Goal: Task Accomplishment & Management: Use online tool/utility

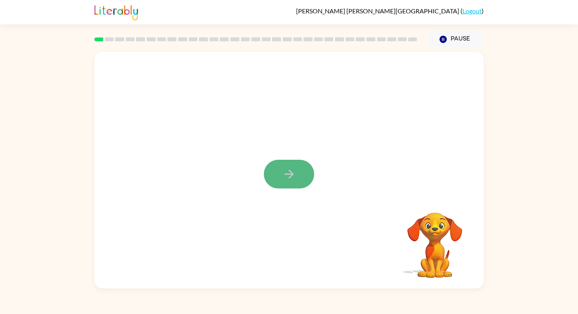
click at [297, 173] on button "button" at bounding box center [289, 174] width 50 height 29
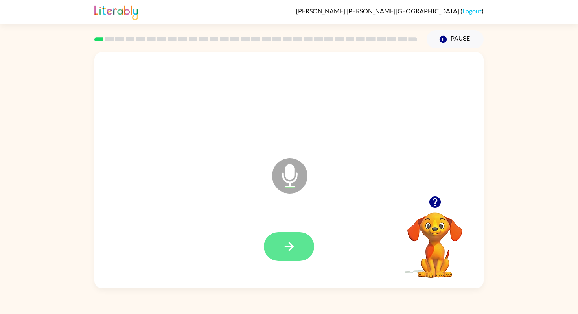
click at [289, 248] on icon "button" at bounding box center [289, 246] width 14 height 14
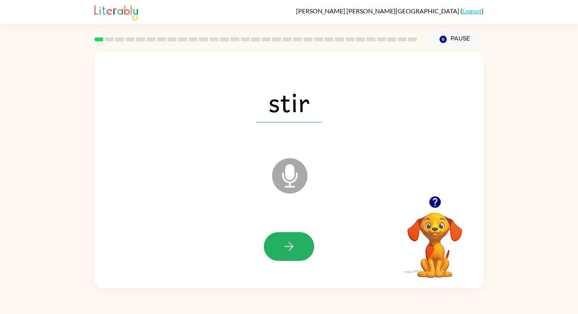
click at [289, 248] on icon "button" at bounding box center [289, 246] width 14 height 14
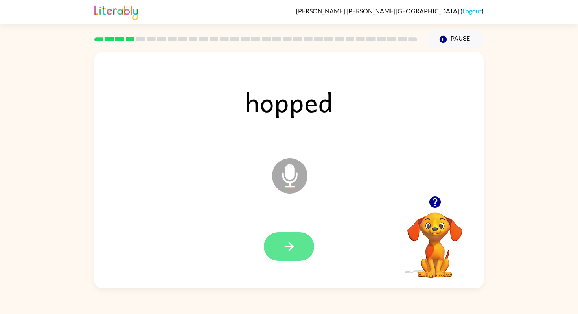
click at [289, 248] on icon "button" at bounding box center [289, 246] width 14 height 14
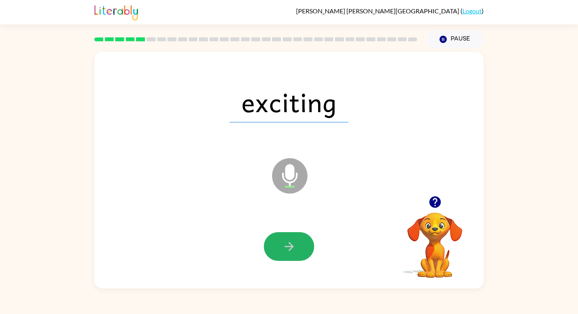
click at [289, 248] on icon "button" at bounding box center [289, 246] width 14 height 14
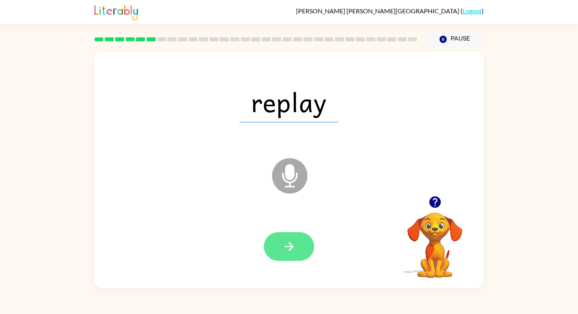
click at [289, 248] on icon "button" at bounding box center [289, 246] width 14 height 14
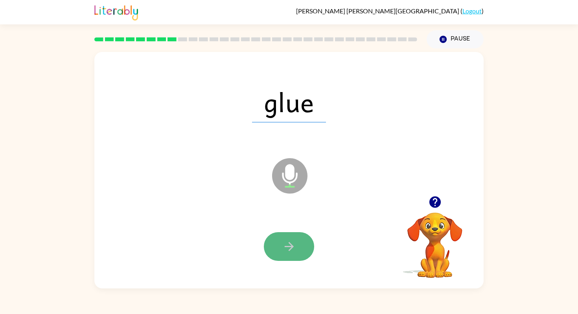
click at [290, 248] on icon "button" at bounding box center [289, 246] width 14 height 14
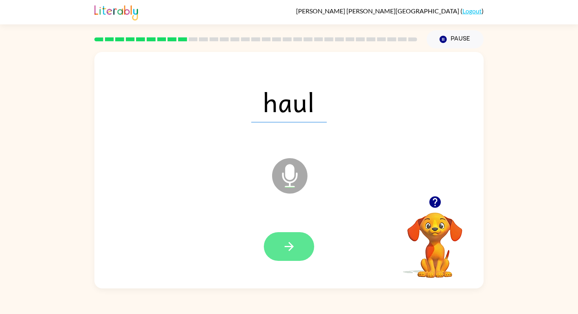
click at [290, 248] on icon "button" at bounding box center [288, 246] width 9 height 9
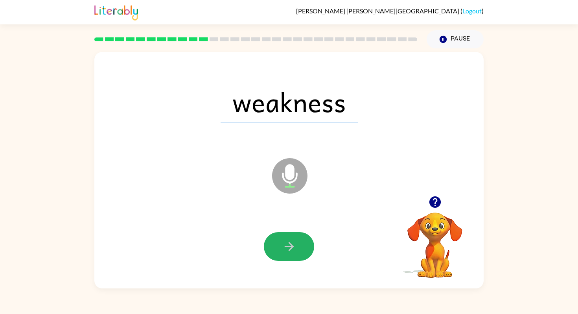
click at [290, 248] on icon "button" at bounding box center [288, 246] width 9 height 9
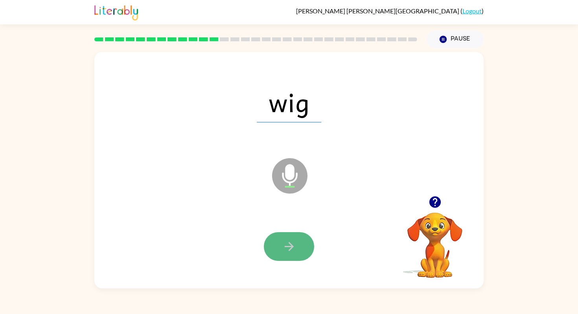
click at [291, 248] on icon "button" at bounding box center [288, 246] width 9 height 9
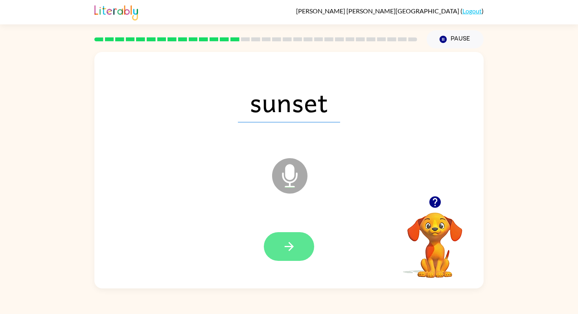
click at [291, 247] on icon "button" at bounding box center [288, 246] width 9 height 9
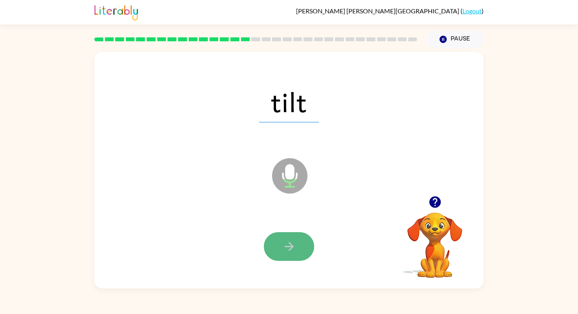
click at [291, 247] on icon "button" at bounding box center [288, 246] width 9 height 9
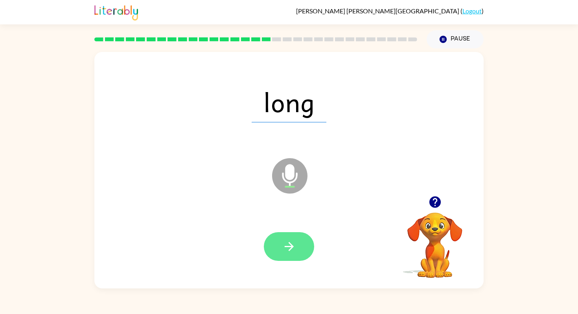
click at [292, 247] on icon "button" at bounding box center [288, 246] width 9 height 9
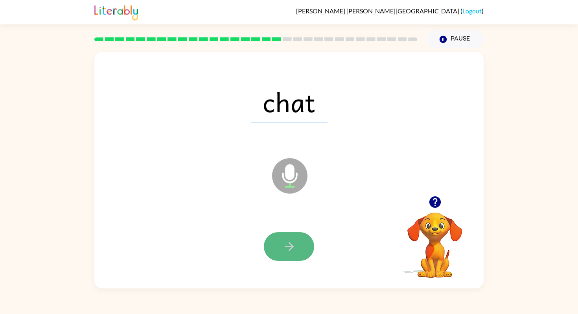
click at [292, 247] on icon "button" at bounding box center [288, 246] width 9 height 9
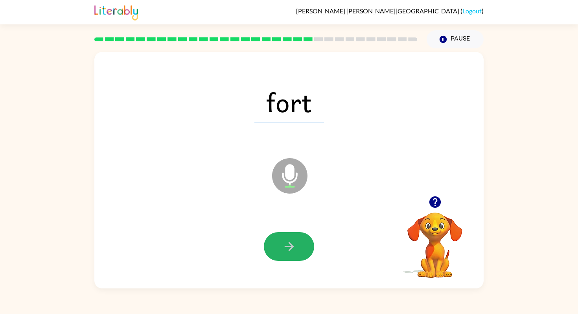
click at [292, 247] on icon "button" at bounding box center [288, 246] width 9 height 9
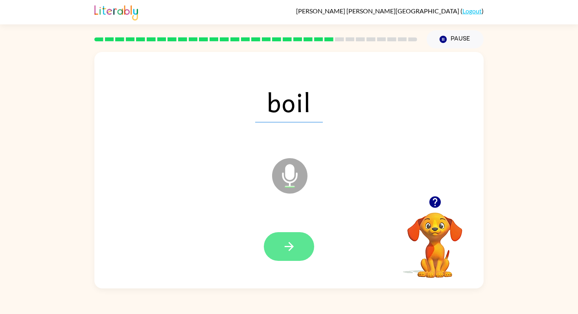
click at [292, 247] on icon "button" at bounding box center [288, 246] width 9 height 9
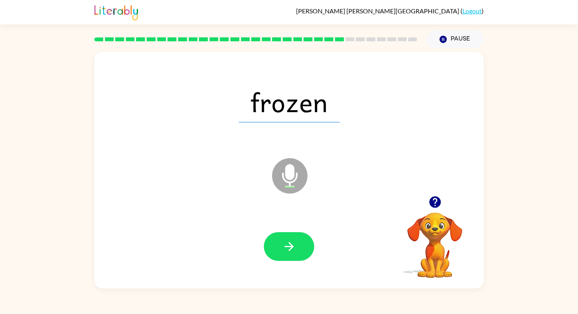
click at [292, 247] on icon "button" at bounding box center [288, 246] width 9 height 9
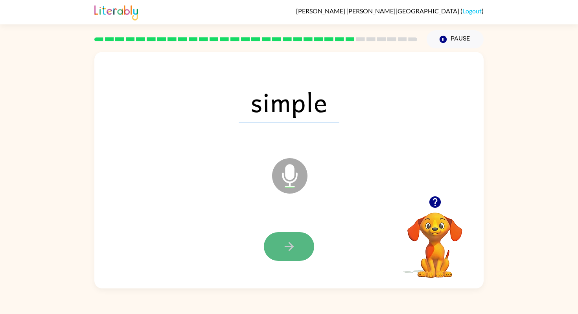
click at [292, 247] on icon "button" at bounding box center [288, 246] width 9 height 9
click at [293, 247] on icon "button" at bounding box center [289, 246] width 14 height 14
click at [294, 246] on icon "button" at bounding box center [289, 246] width 14 height 14
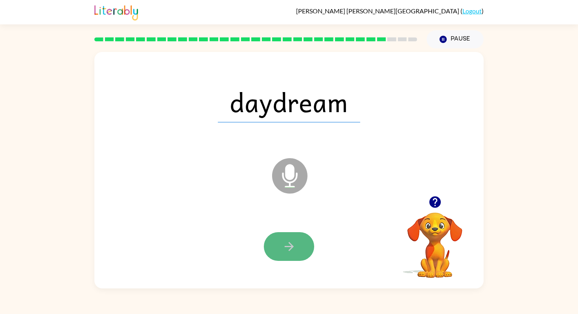
click at [294, 246] on icon "button" at bounding box center [289, 246] width 14 height 14
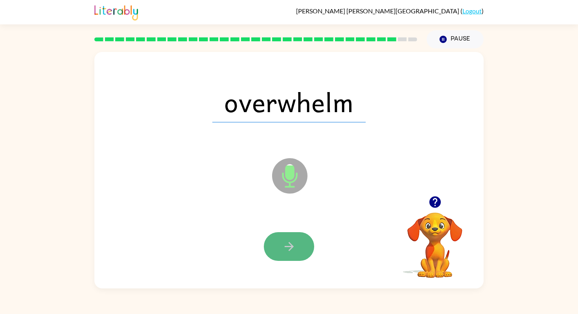
click at [294, 246] on icon "button" at bounding box center [289, 246] width 14 height 14
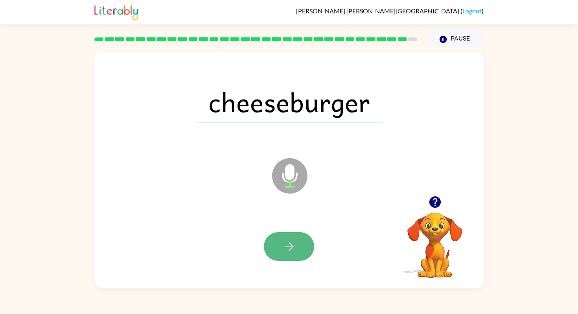
click at [294, 246] on icon "button" at bounding box center [289, 246] width 14 height 14
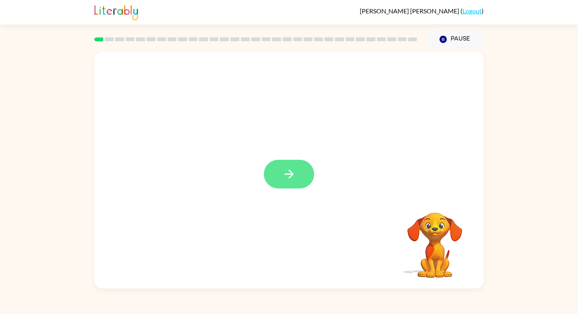
click at [286, 170] on icon "button" at bounding box center [289, 174] width 14 height 14
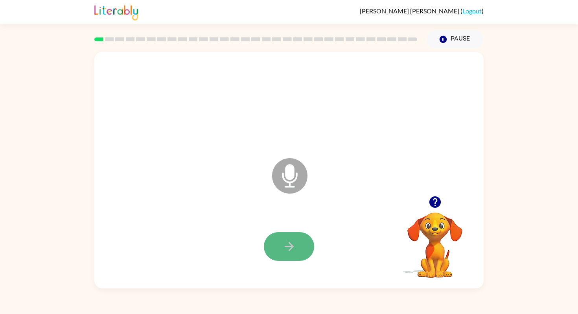
click at [281, 245] on button "button" at bounding box center [289, 246] width 50 height 29
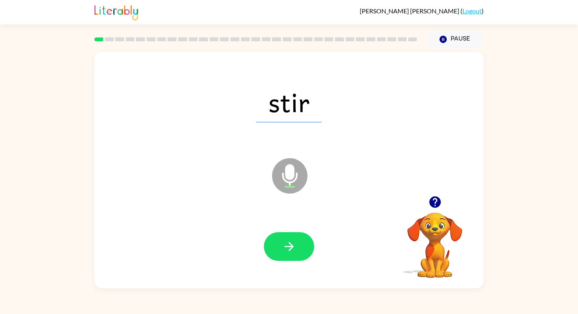
click at [281, 245] on button "button" at bounding box center [289, 246] width 50 height 29
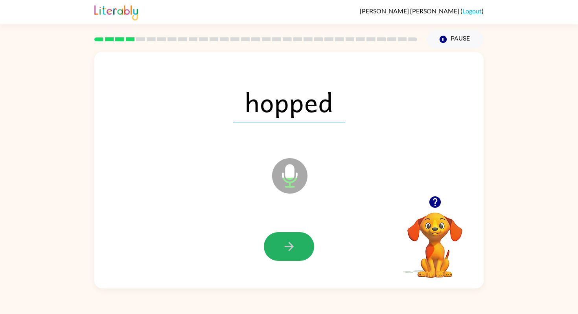
click at [281, 245] on button "button" at bounding box center [289, 246] width 50 height 29
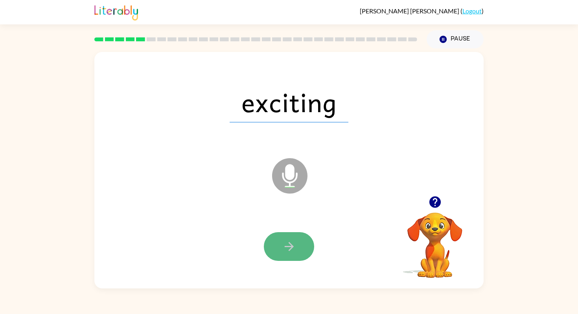
click at [281, 245] on button "button" at bounding box center [289, 246] width 50 height 29
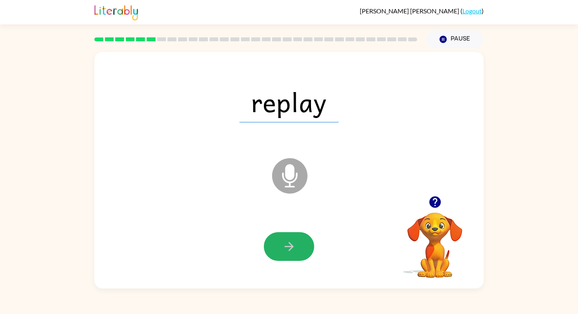
click at [281, 245] on button "button" at bounding box center [289, 246] width 50 height 29
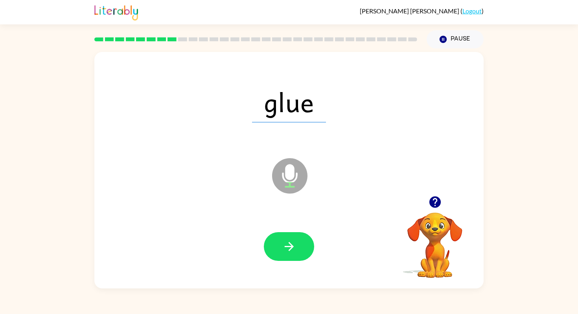
click at [281, 245] on button "button" at bounding box center [289, 246] width 50 height 29
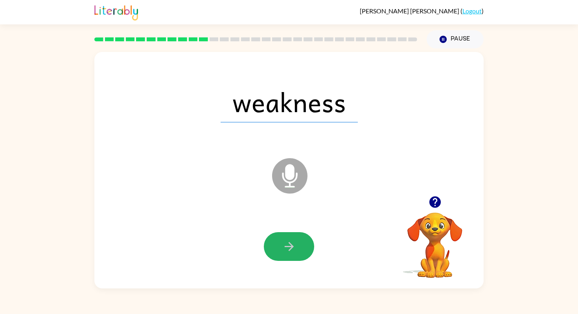
click at [281, 245] on button "button" at bounding box center [289, 246] width 50 height 29
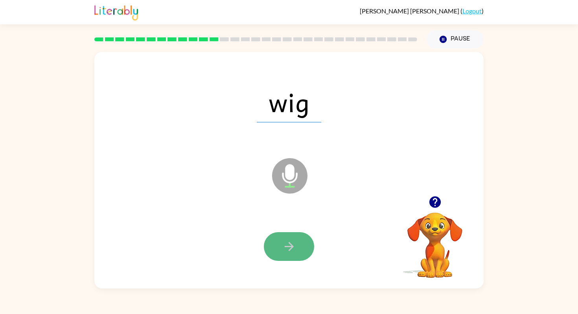
click at [281, 245] on button "button" at bounding box center [289, 246] width 50 height 29
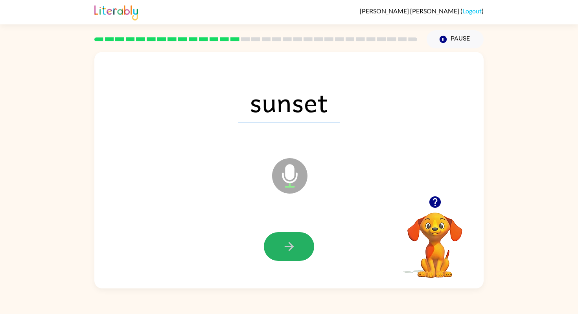
click at [281, 245] on button "button" at bounding box center [289, 246] width 50 height 29
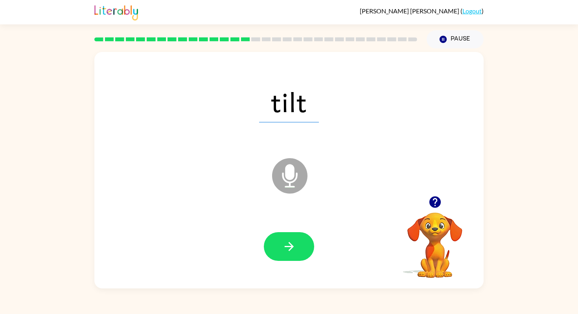
click at [281, 245] on button "button" at bounding box center [289, 246] width 50 height 29
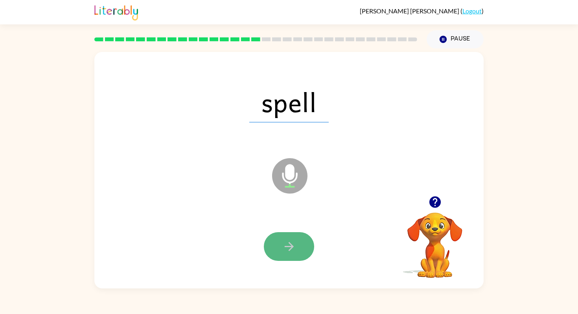
click at [281, 245] on button "button" at bounding box center [289, 246] width 50 height 29
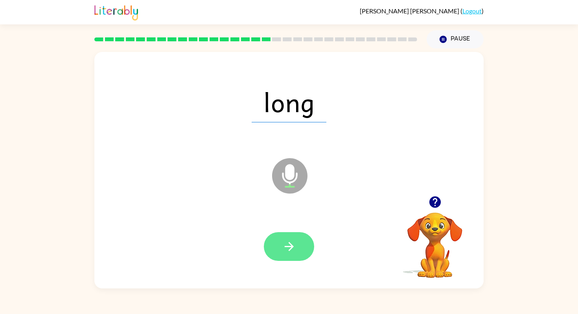
click at [281, 245] on button "button" at bounding box center [289, 246] width 50 height 29
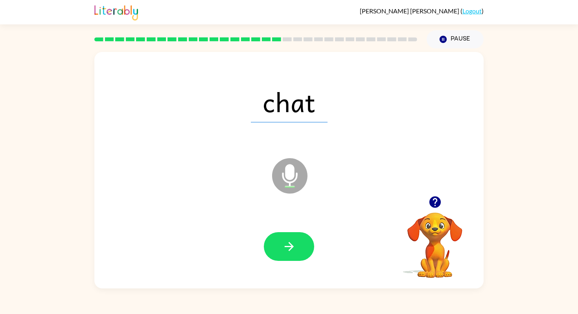
click at [281, 245] on button "button" at bounding box center [289, 246] width 50 height 29
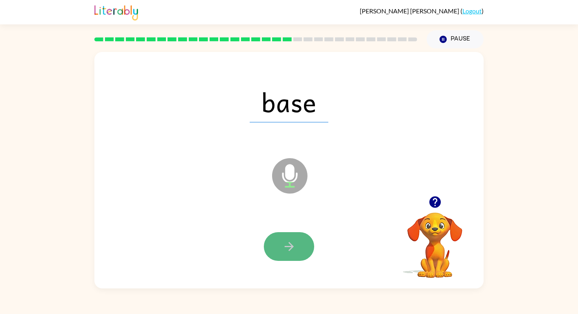
click at [281, 245] on button "button" at bounding box center [289, 246] width 50 height 29
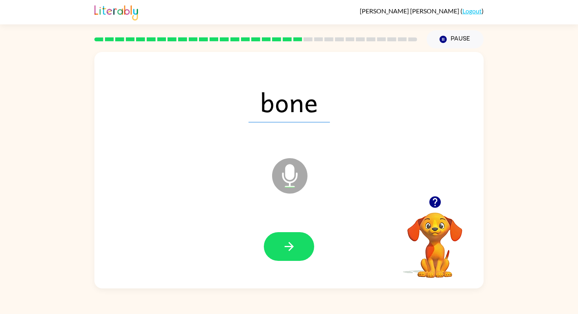
click at [281, 245] on button "button" at bounding box center [289, 246] width 50 height 29
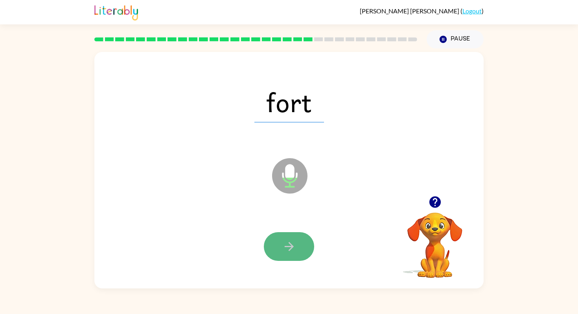
click at [282, 245] on icon "button" at bounding box center [289, 246] width 14 height 14
click at [283, 245] on icon "button" at bounding box center [289, 246] width 14 height 14
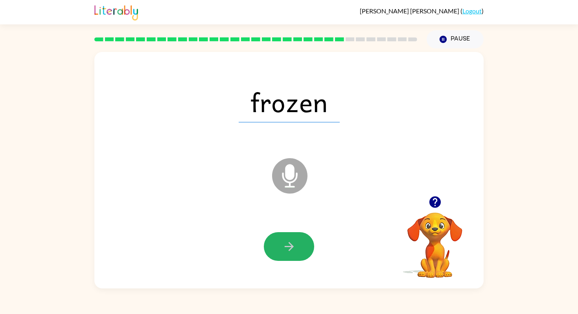
click at [283, 245] on icon "button" at bounding box center [289, 246] width 14 height 14
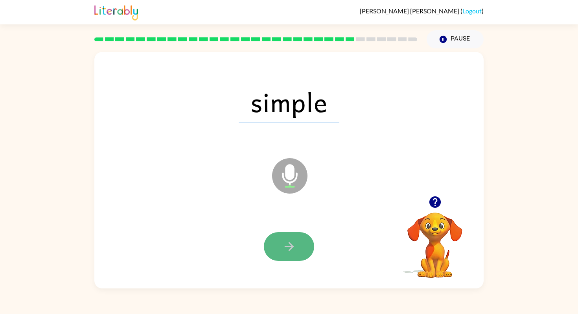
click at [283, 245] on icon "button" at bounding box center [289, 246] width 14 height 14
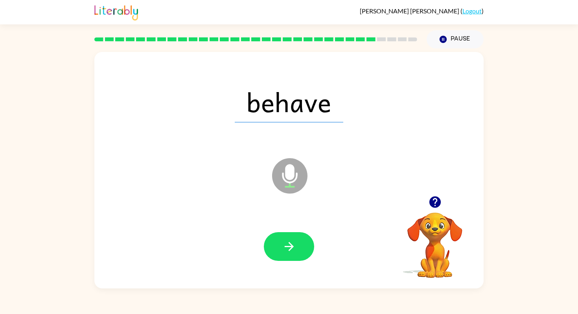
click at [283, 245] on icon "button" at bounding box center [289, 246] width 14 height 14
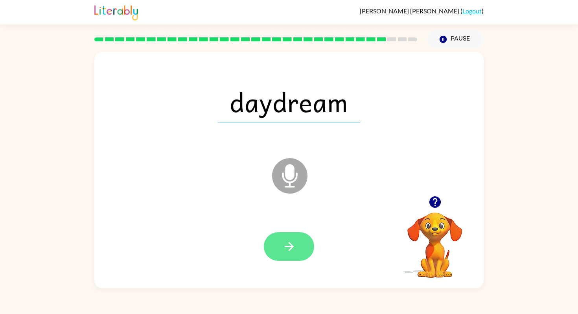
click at [284, 245] on icon "button" at bounding box center [289, 246] width 14 height 14
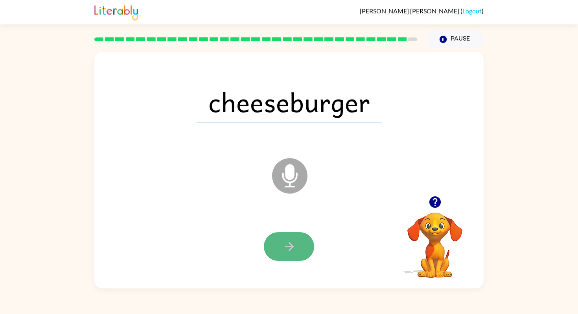
click at [284, 245] on icon "button" at bounding box center [289, 246] width 14 height 14
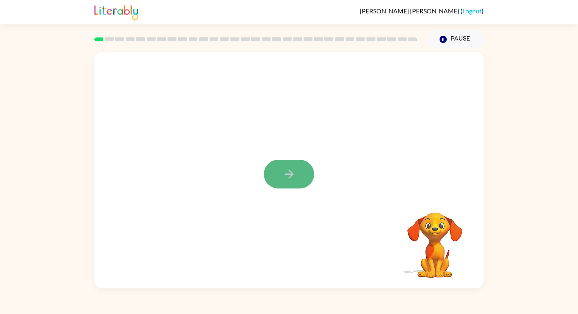
click at [295, 177] on icon "button" at bounding box center [289, 174] width 14 height 14
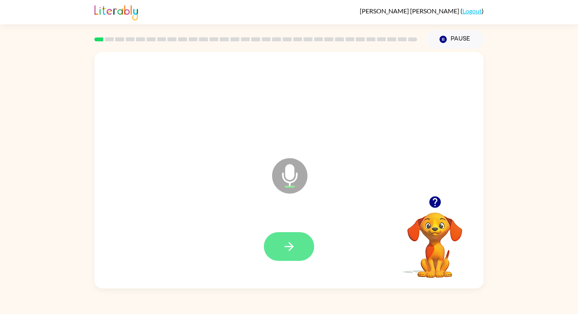
click at [297, 247] on button "button" at bounding box center [289, 246] width 50 height 29
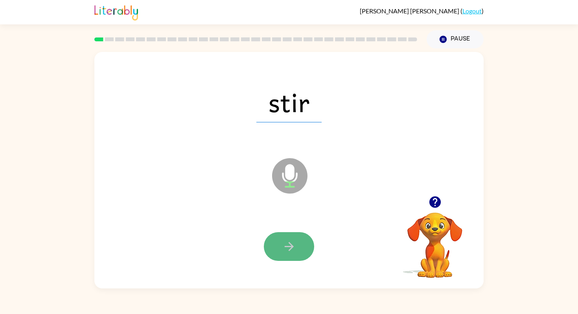
click at [297, 247] on button "button" at bounding box center [289, 246] width 50 height 29
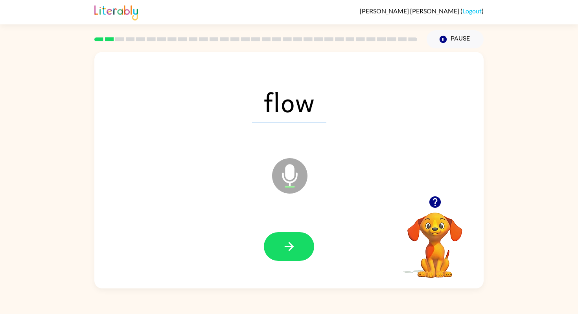
click at [297, 247] on button "button" at bounding box center [289, 246] width 50 height 29
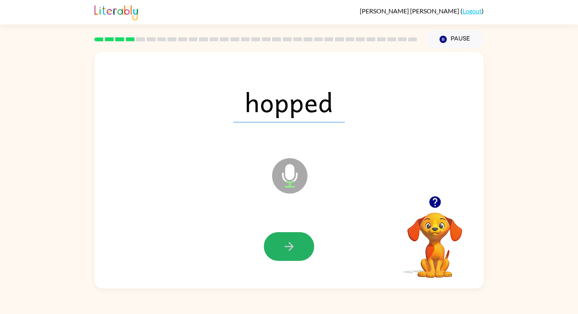
click at [297, 247] on button "button" at bounding box center [289, 246] width 50 height 29
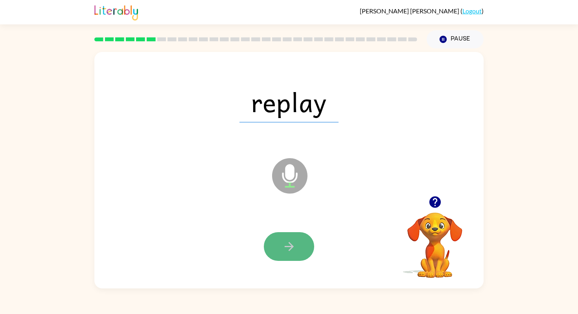
click at [298, 247] on button "button" at bounding box center [289, 246] width 50 height 29
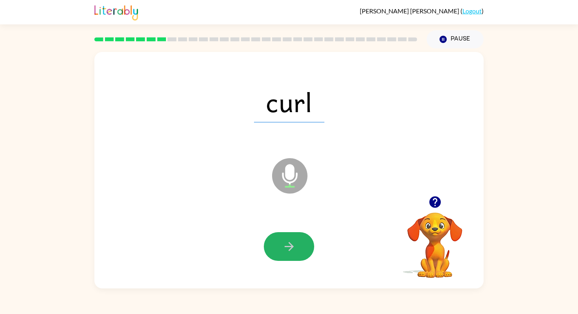
click at [298, 247] on button "button" at bounding box center [289, 246] width 50 height 29
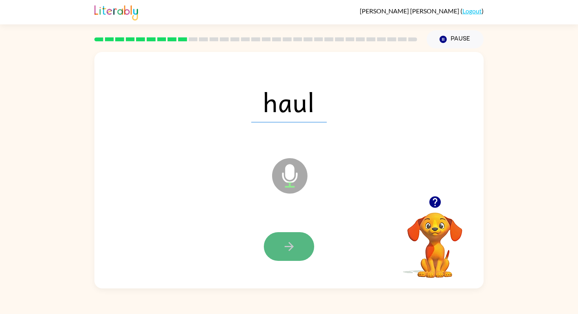
click at [298, 246] on button "button" at bounding box center [289, 246] width 50 height 29
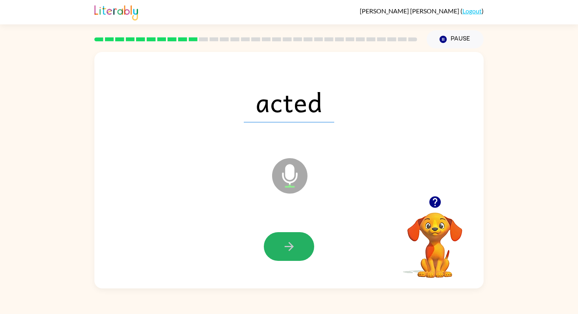
click at [298, 246] on button "button" at bounding box center [289, 246] width 50 height 29
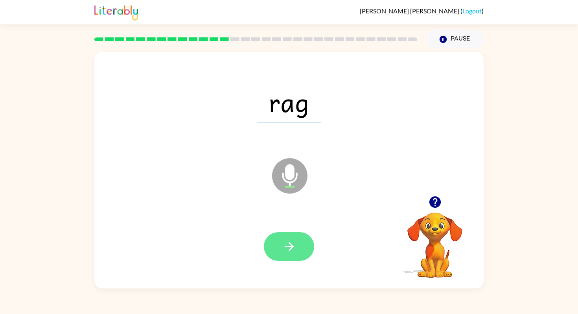
click at [299, 246] on button "button" at bounding box center [289, 246] width 50 height 29
click at [300, 246] on button "button" at bounding box center [289, 246] width 50 height 29
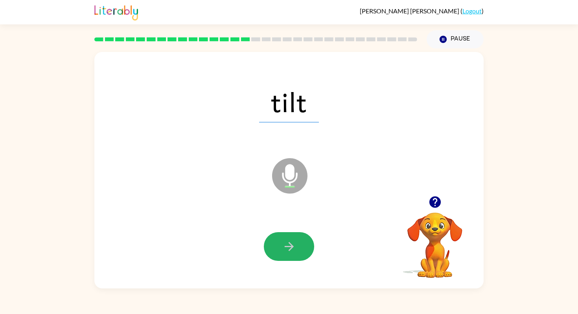
click at [300, 246] on button "button" at bounding box center [289, 246] width 50 height 29
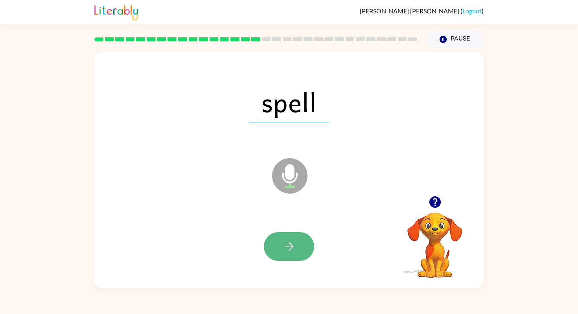
click at [299, 245] on button "button" at bounding box center [289, 246] width 50 height 29
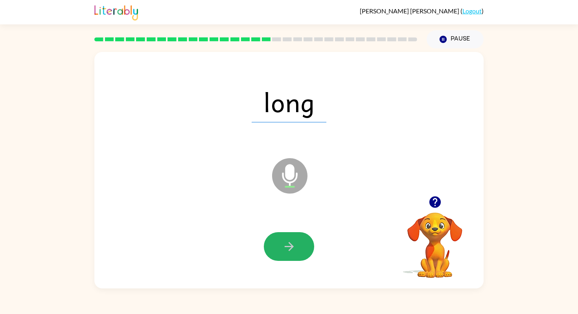
click at [299, 245] on button "button" at bounding box center [289, 246] width 50 height 29
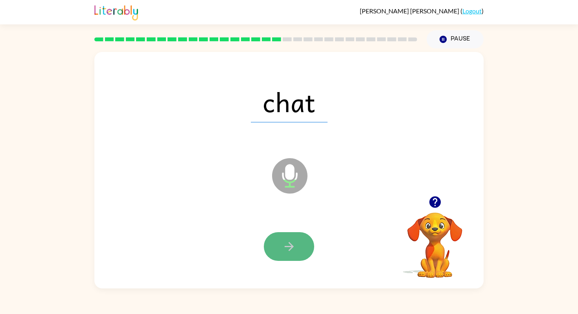
click at [299, 245] on button "button" at bounding box center [289, 246] width 50 height 29
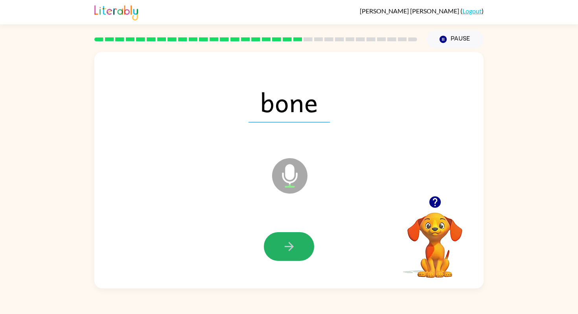
click at [299, 245] on button "button" at bounding box center [289, 246] width 50 height 29
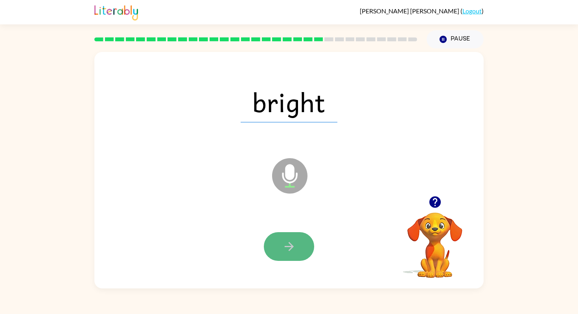
click at [299, 249] on button "button" at bounding box center [289, 246] width 50 height 29
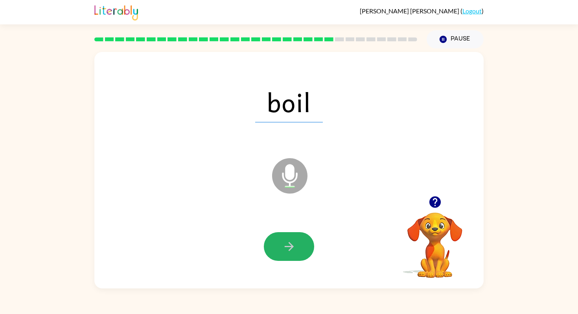
click at [299, 249] on button "button" at bounding box center [289, 246] width 50 height 29
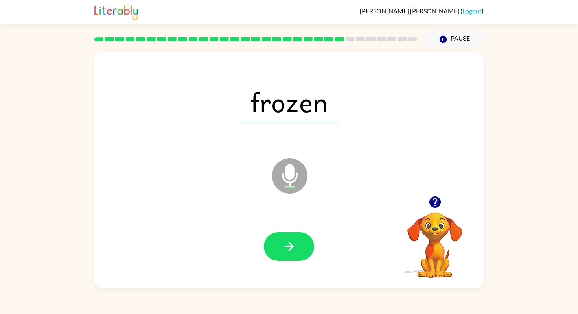
click at [299, 249] on button "button" at bounding box center [289, 246] width 50 height 29
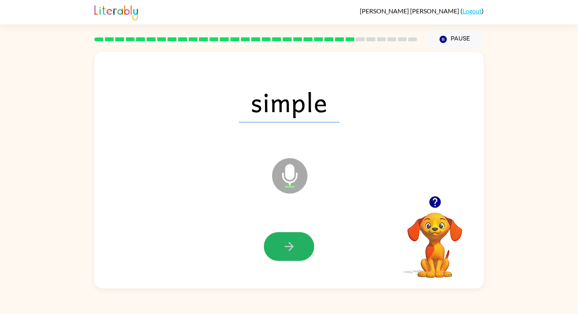
click at [299, 249] on button "button" at bounding box center [289, 246] width 50 height 29
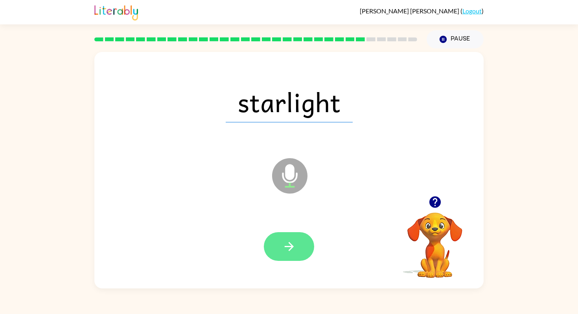
click at [299, 249] on button "button" at bounding box center [289, 246] width 50 height 29
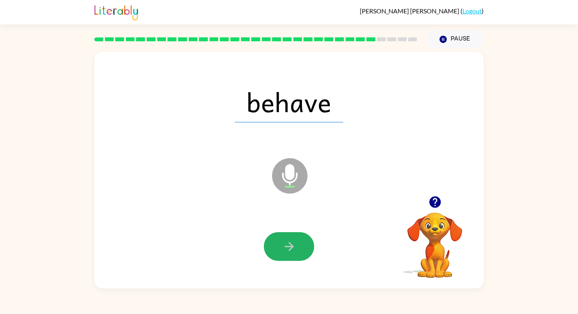
click at [299, 249] on button "button" at bounding box center [289, 246] width 50 height 29
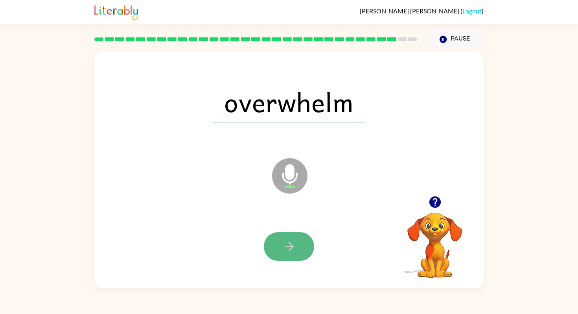
click at [302, 249] on button "button" at bounding box center [289, 246] width 50 height 29
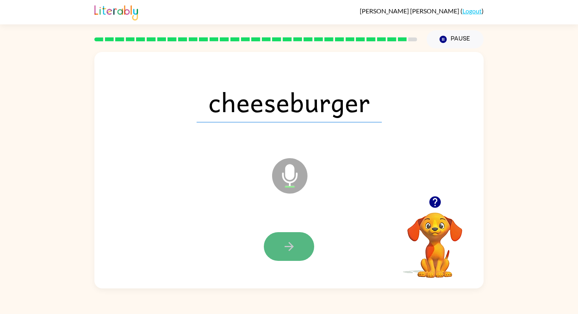
click at [303, 249] on button "button" at bounding box center [289, 246] width 50 height 29
